Goal: Information Seeking & Learning: Learn about a topic

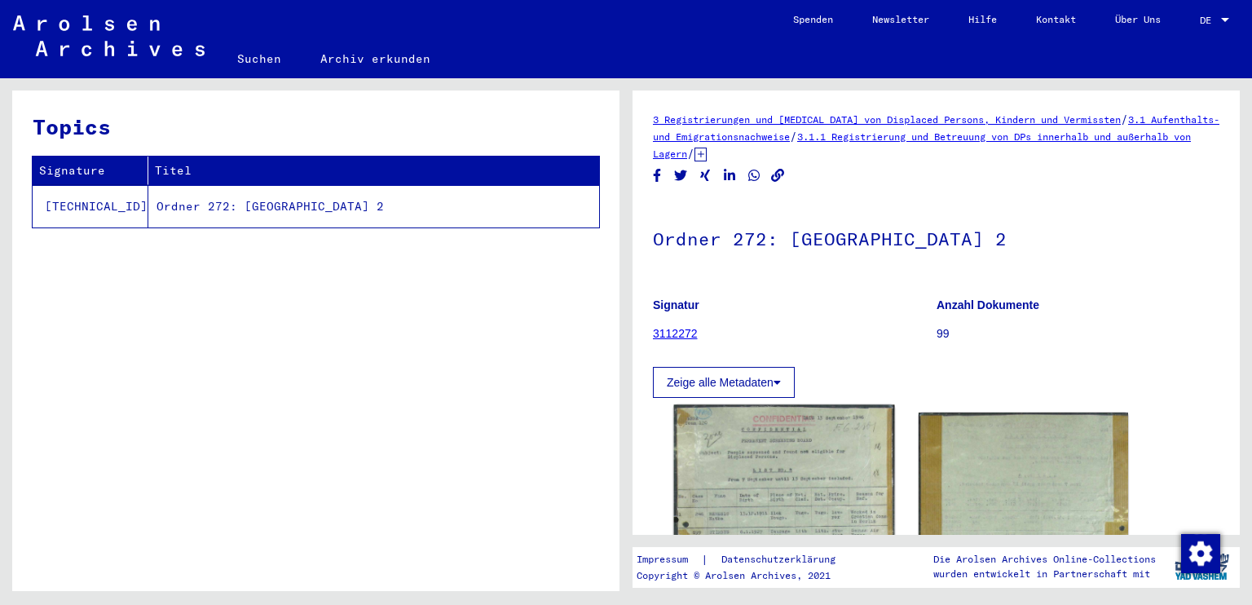
click at [814, 470] on img at bounding box center [784, 563] width 220 height 317
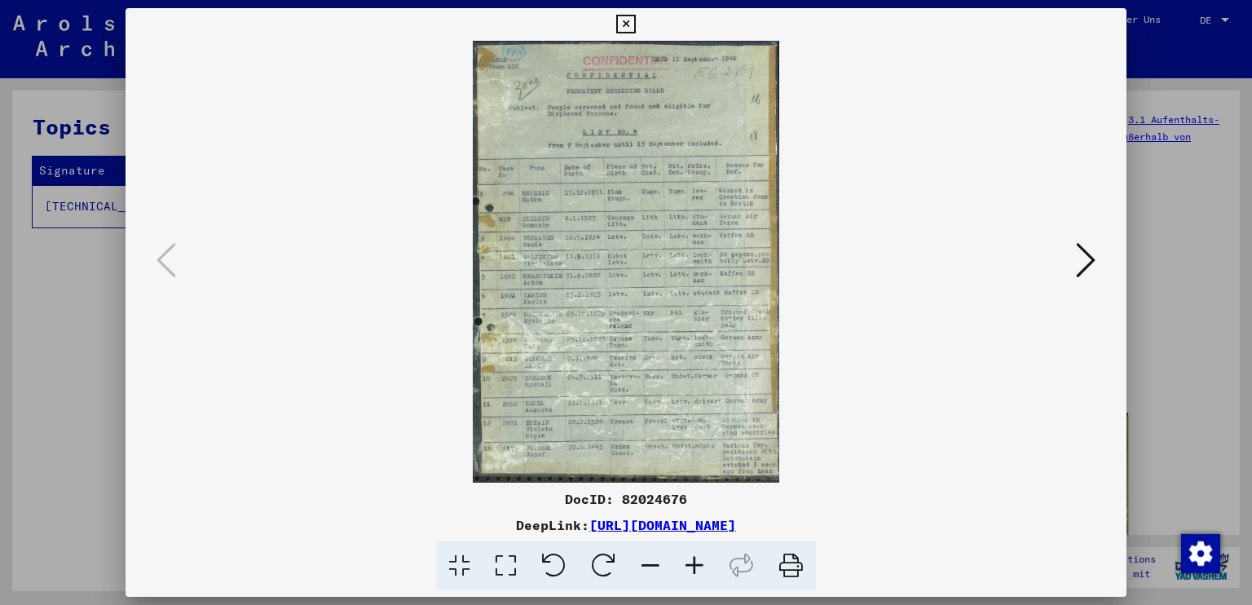
click at [1095, 240] on icon at bounding box center [1086, 259] width 20 height 39
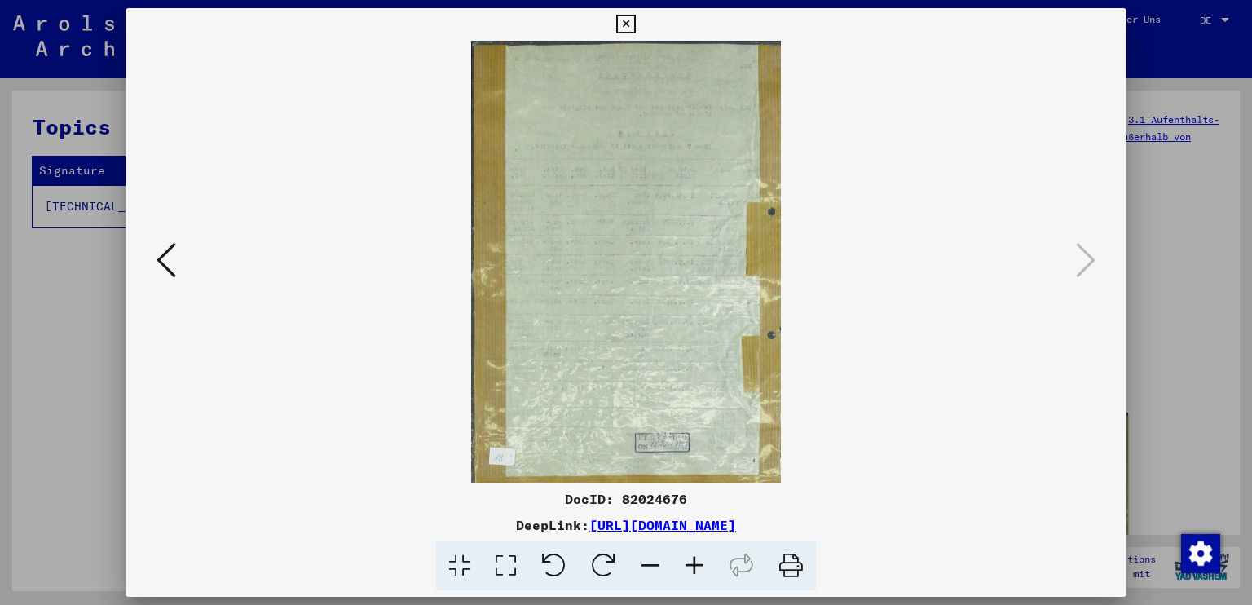
click at [633, 26] on icon at bounding box center [625, 25] width 19 height 20
